Goal: Task Accomplishment & Management: Use online tool/utility

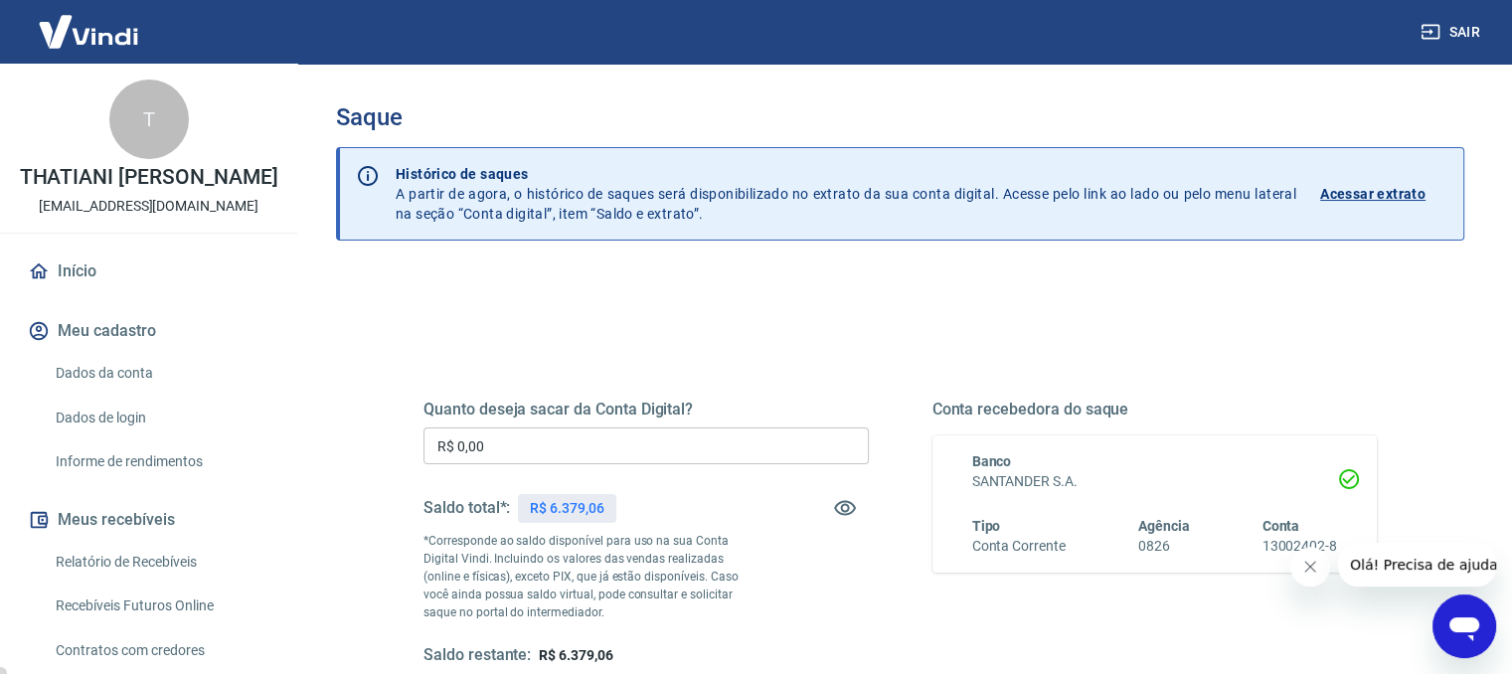
click at [767, 440] on input "R$ 0,00" at bounding box center [646, 445] width 445 height 37
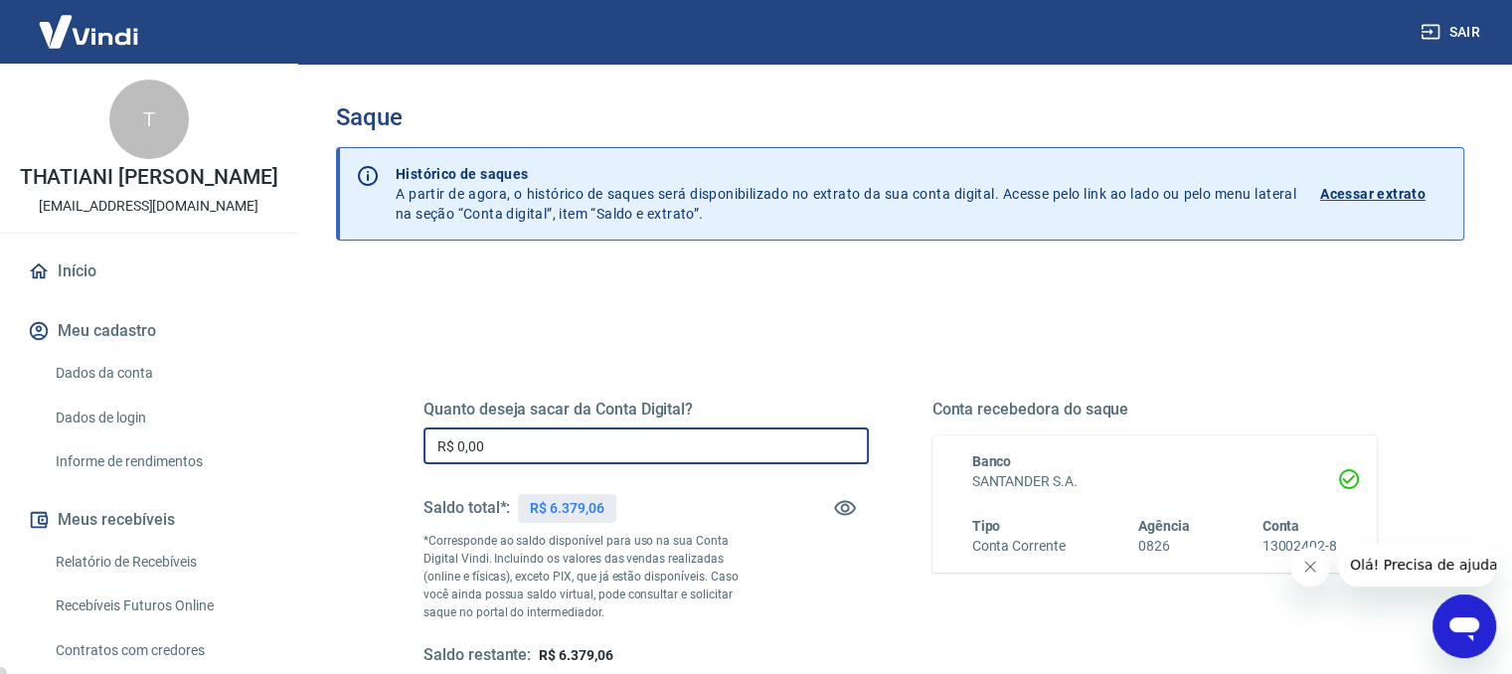
click at [769, 439] on input "R$ 0,00" at bounding box center [646, 445] width 445 height 37
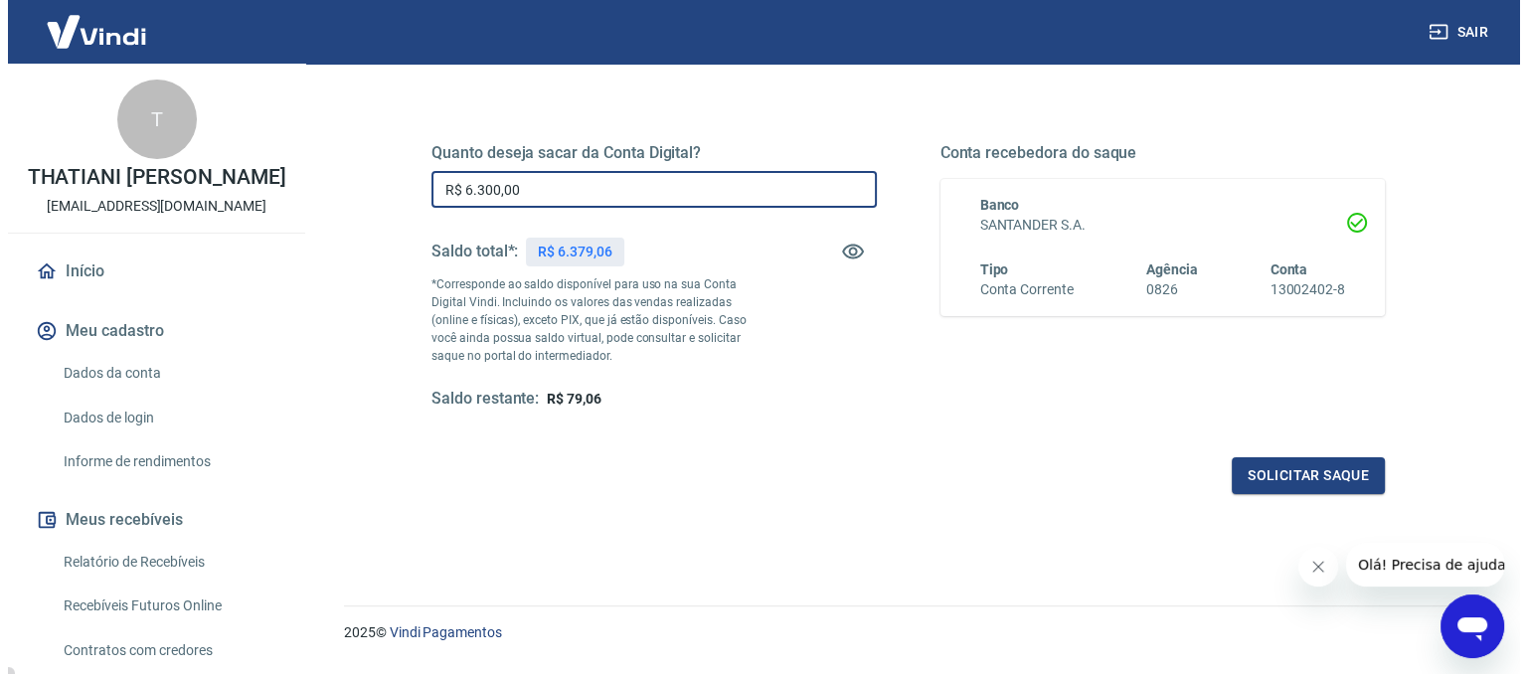
scroll to position [308, 0]
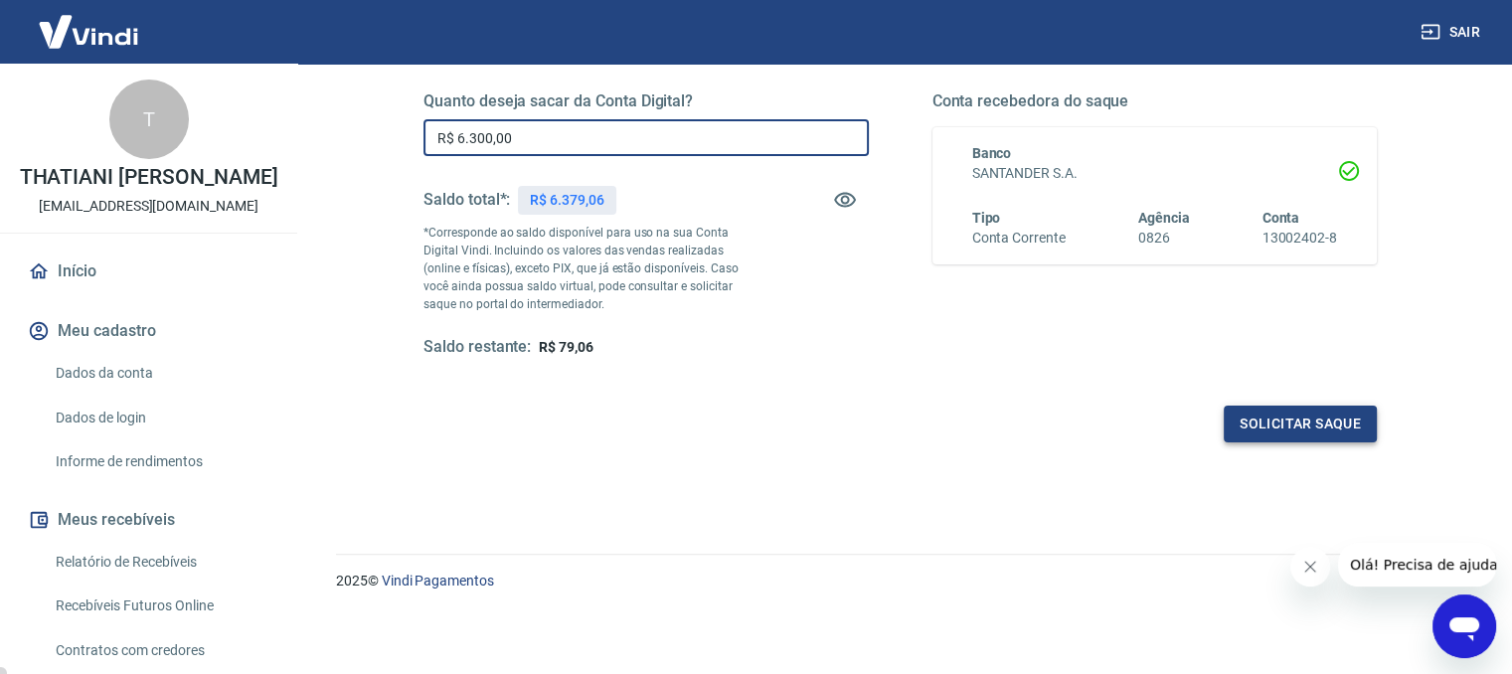
type input "R$ 6.300,00"
click at [1237, 409] on button "Solicitar saque" at bounding box center [1300, 424] width 153 height 37
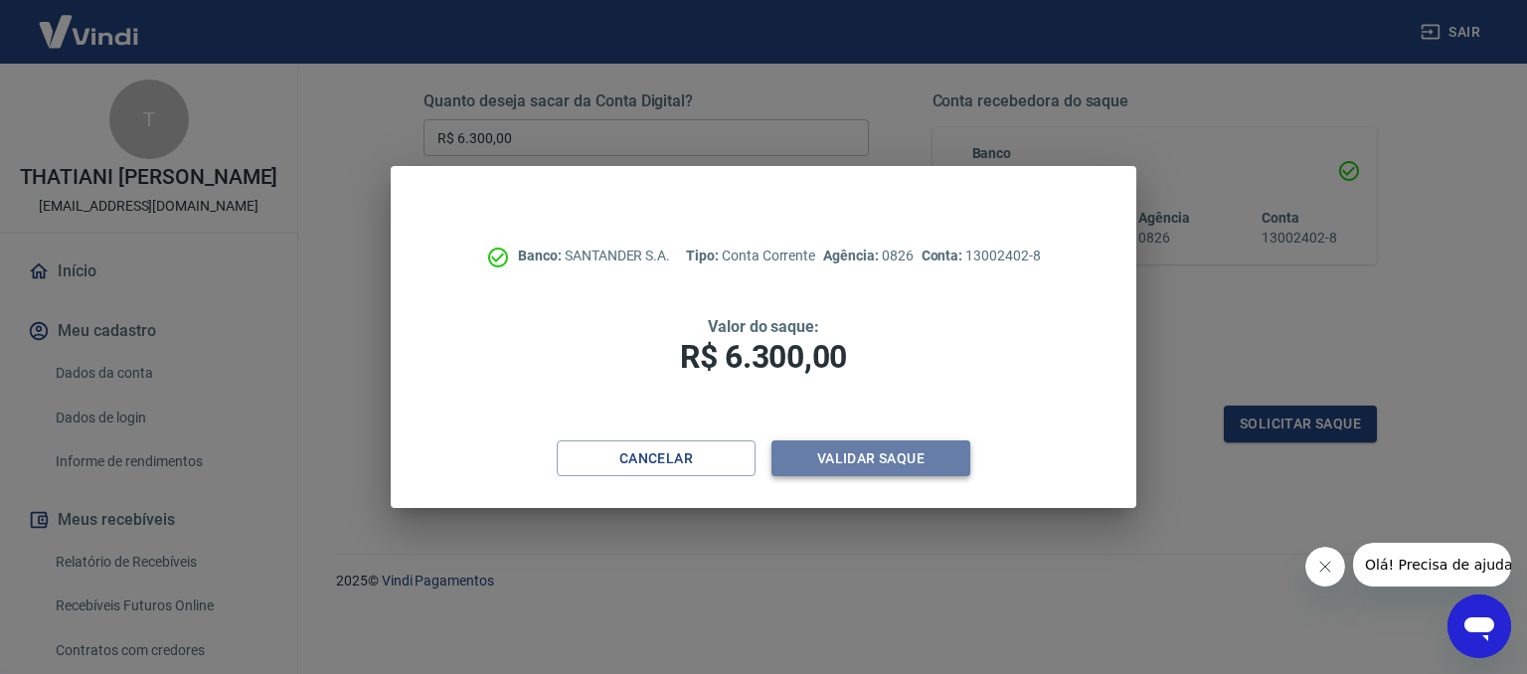
click at [892, 473] on button "Validar saque" at bounding box center [870, 458] width 199 height 37
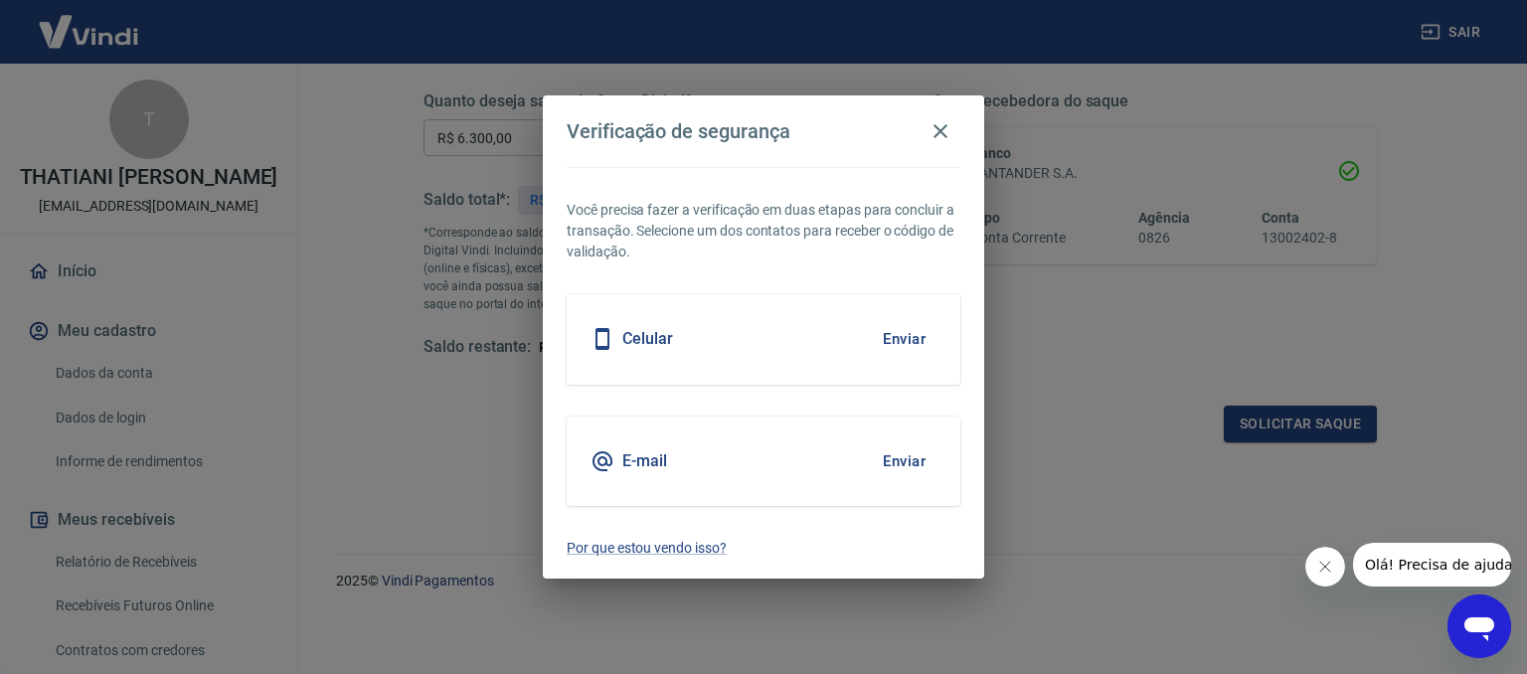
click at [923, 465] on button "Enviar" at bounding box center [904, 461] width 65 height 42
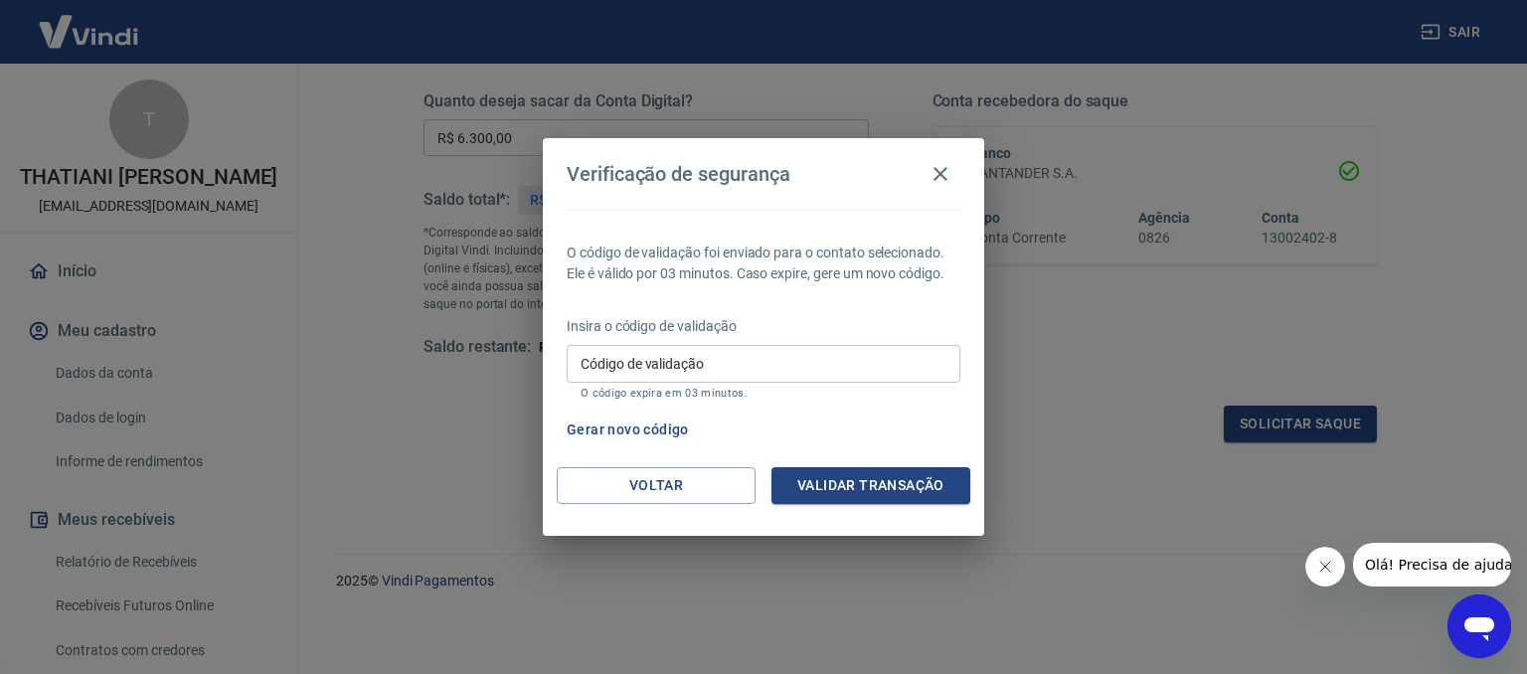
click at [863, 346] on input "Código de validação" at bounding box center [764, 363] width 394 height 37
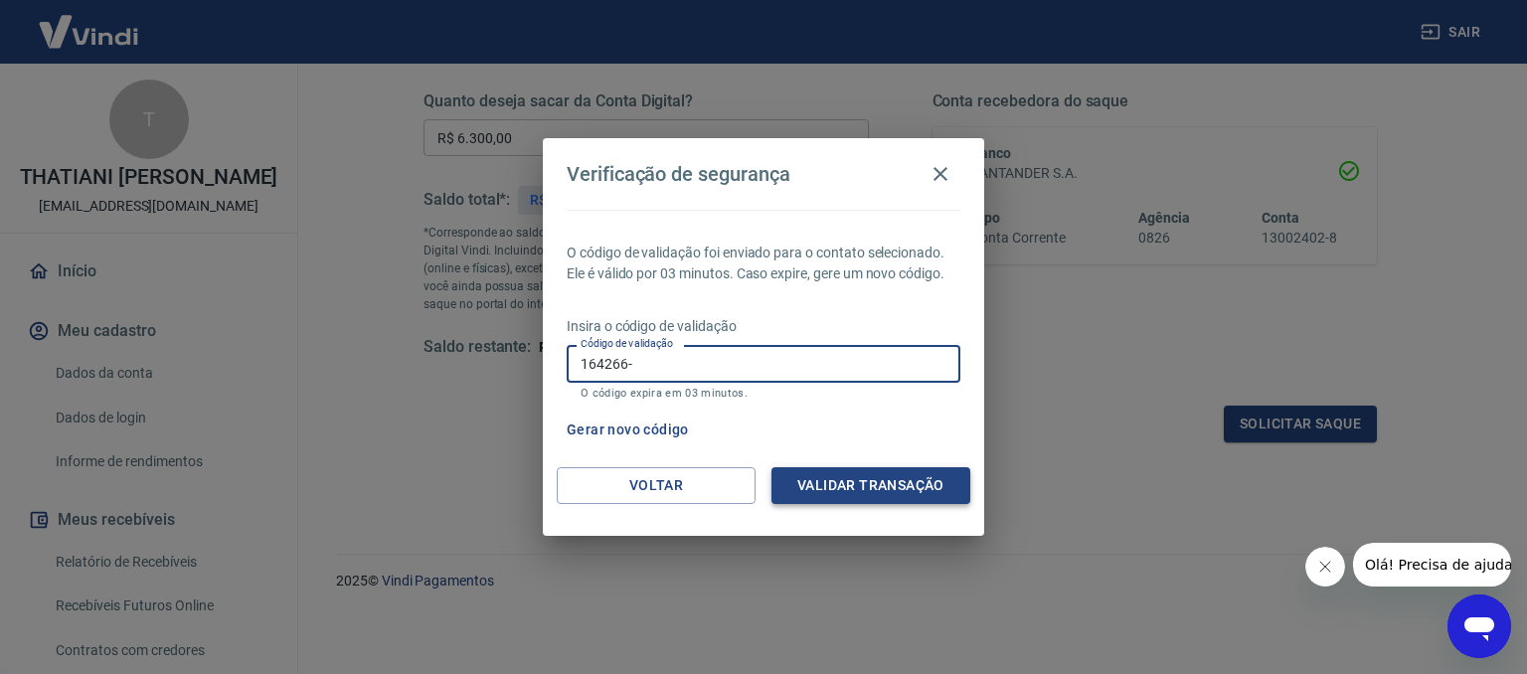
type input "164266-"
click at [892, 498] on button "Validar transação" at bounding box center [870, 485] width 199 height 37
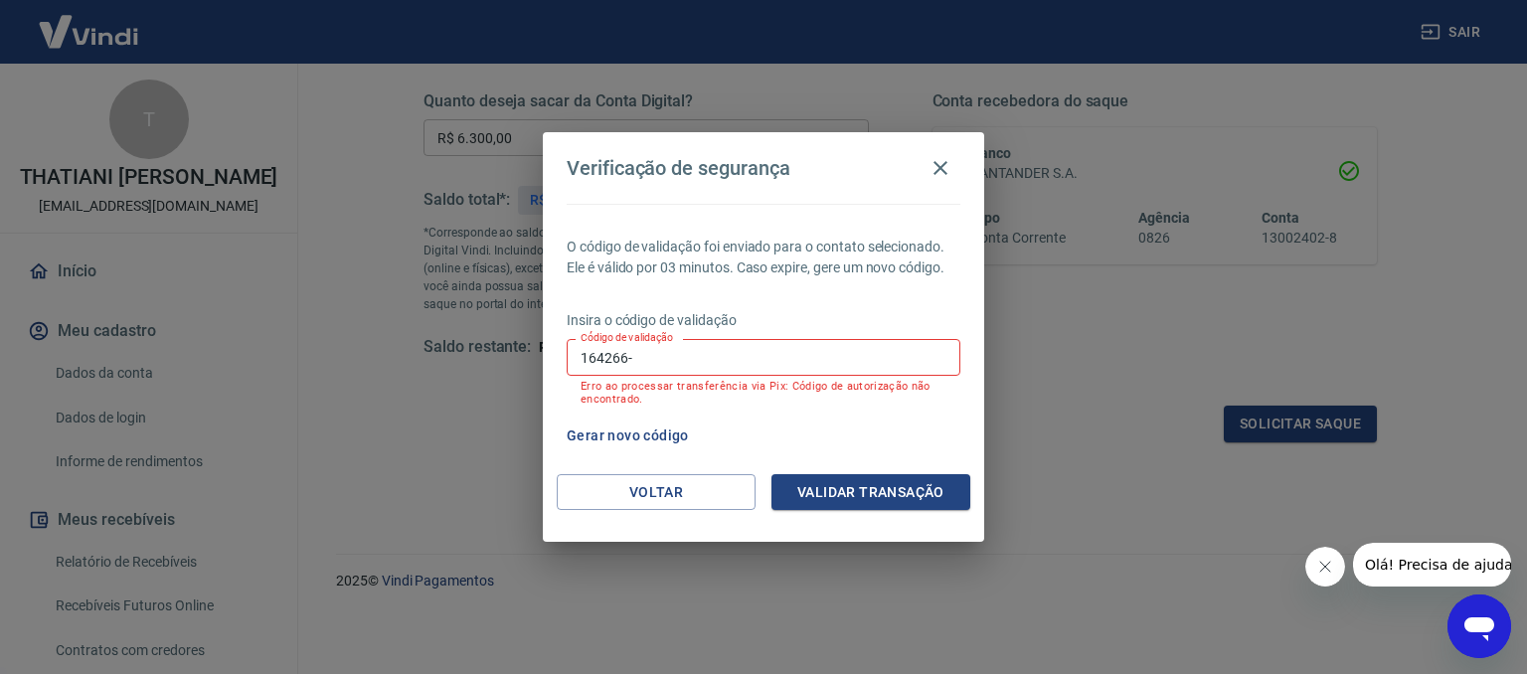
drag, startPoint x: 724, startPoint y: 358, endPoint x: 507, endPoint y: 362, distance: 216.8
click at [507, 362] on div "Verificação de segurança O código de validação foi enviado para o contato selec…" at bounding box center [763, 337] width 1527 height 674
type input "164266"
click at [867, 466] on div "O código de validação foi enviado para o contato selecionado. Ele é válido por …" at bounding box center [763, 339] width 441 height 270
click at [867, 489] on button "Validar transação" at bounding box center [870, 492] width 199 height 37
